Goal: Transaction & Acquisition: Download file/media

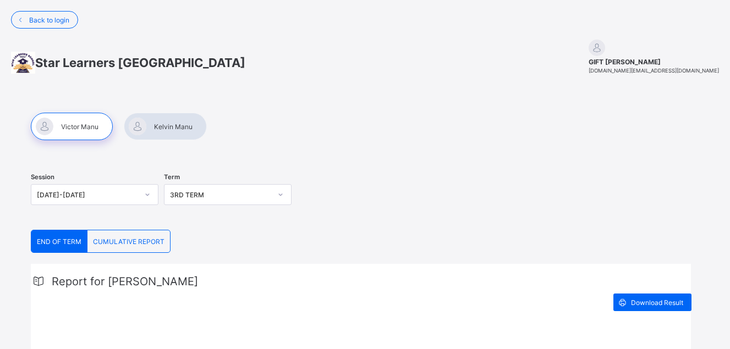
click at [76, 127] on div at bounding box center [72, 127] width 82 height 28
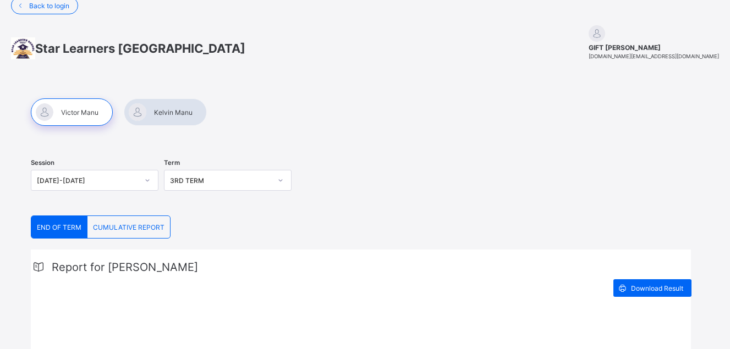
scroll to position [55, 0]
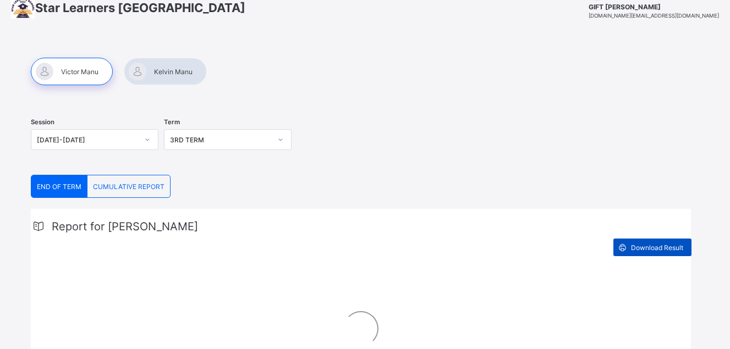
click at [645, 243] on div "Download Result" at bounding box center [653, 248] width 78 height 18
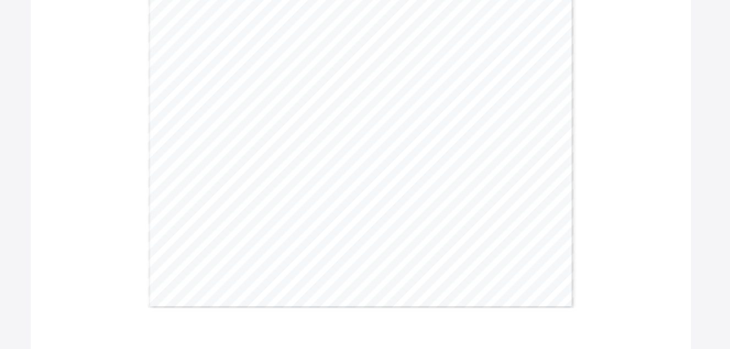
scroll to position [708, 0]
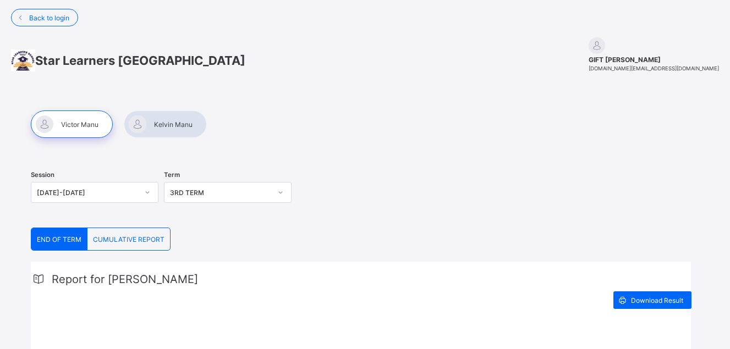
scroll to position [0, 0]
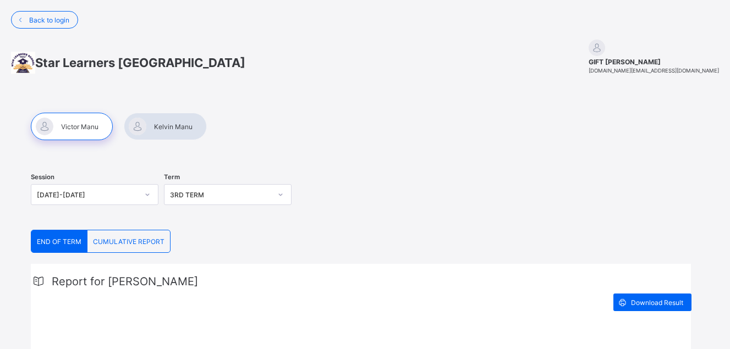
click at [171, 123] on div at bounding box center [165, 127] width 83 height 28
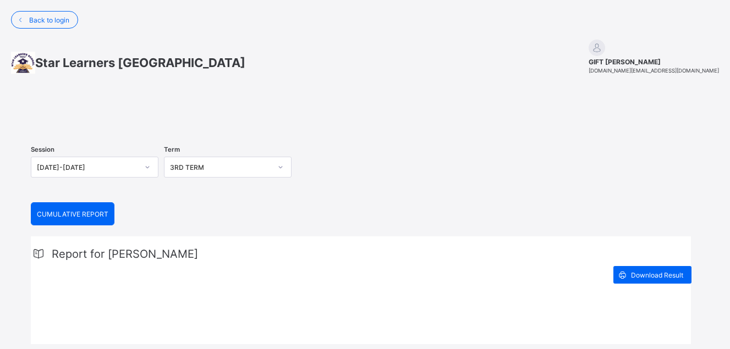
click at [87, 218] on span "CUMULATIVE REPORT" at bounding box center [73, 214] width 72 height 8
click at [654, 284] on div "Download Result" at bounding box center [653, 275] width 78 height 18
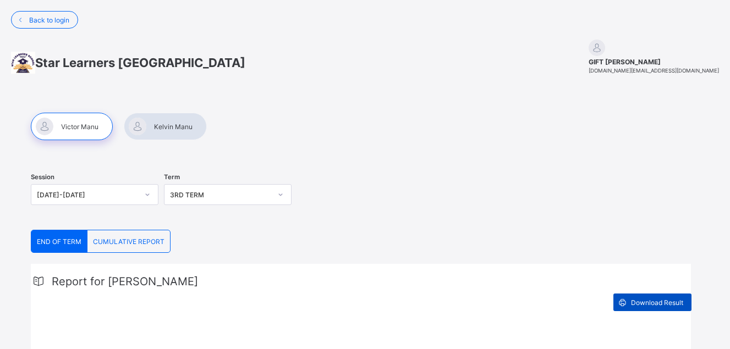
click at [653, 299] on span "Download Result" at bounding box center [657, 303] width 52 height 8
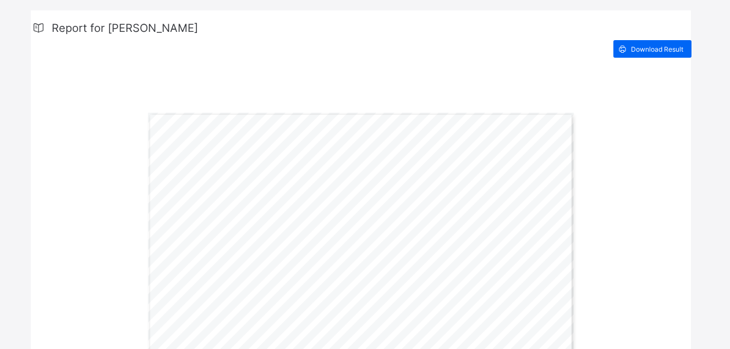
scroll to position [195, 0]
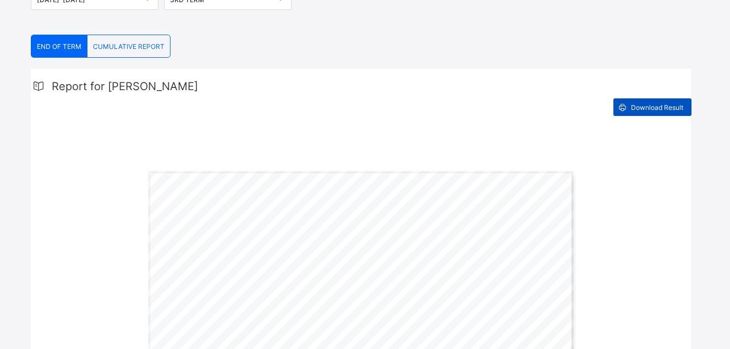
click at [652, 108] on span "Download Result" at bounding box center [657, 107] width 52 height 8
drag, startPoint x: 470, startPoint y: 83, endPoint x: 360, endPoint y: 119, distance: 115.7
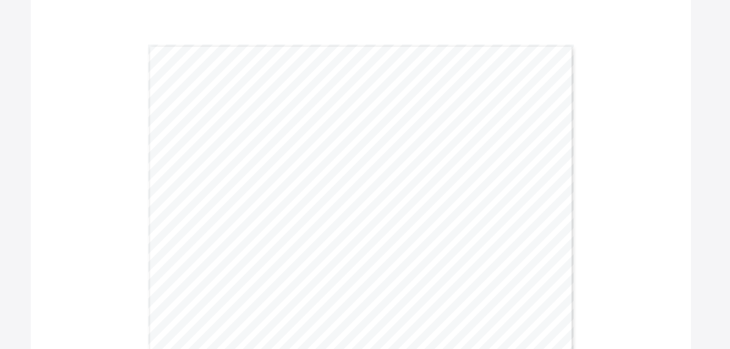
scroll to position [360, 0]
drag, startPoint x: 545, startPoint y: 124, endPoint x: 624, endPoint y: 115, distance: 79.7
click at [624, 115] on div "Report for [PERSON_NAME] Download Result Name [PERSON_NAME] Sex [DEMOGRAPHIC_DA…" at bounding box center [361, 286] width 660 height 765
